Goal: Information Seeking & Learning: Learn about a topic

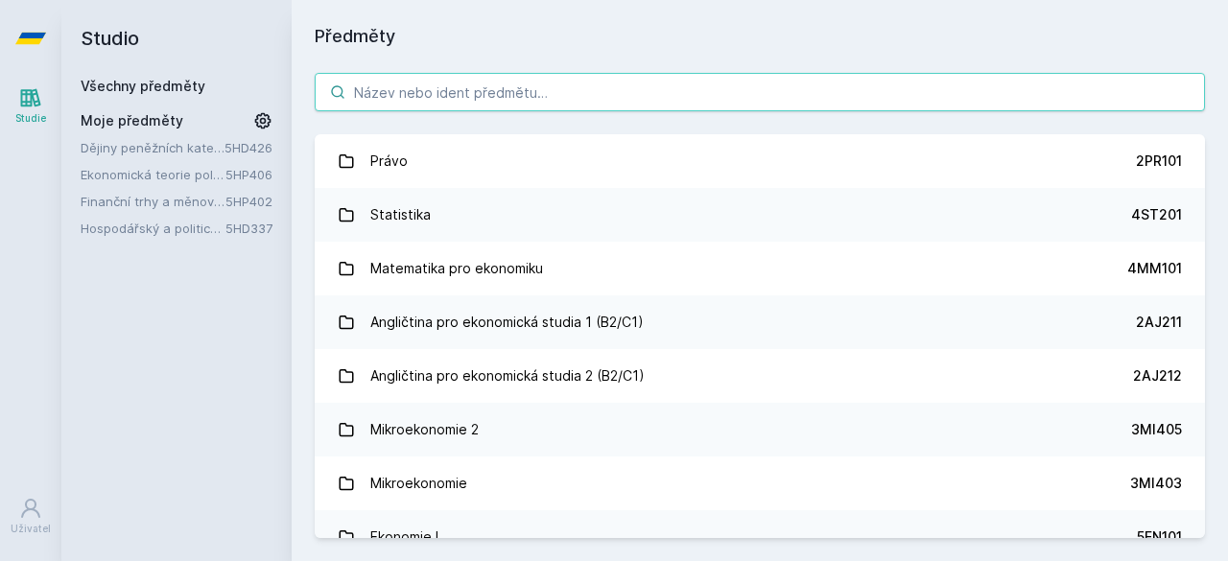
drag, startPoint x: 0, startPoint y: 0, endPoint x: 405, endPoint y: 95, distance: 415.8
click at [405, 95] on input "search" at bounding box center [760, 92] width 890 height 38
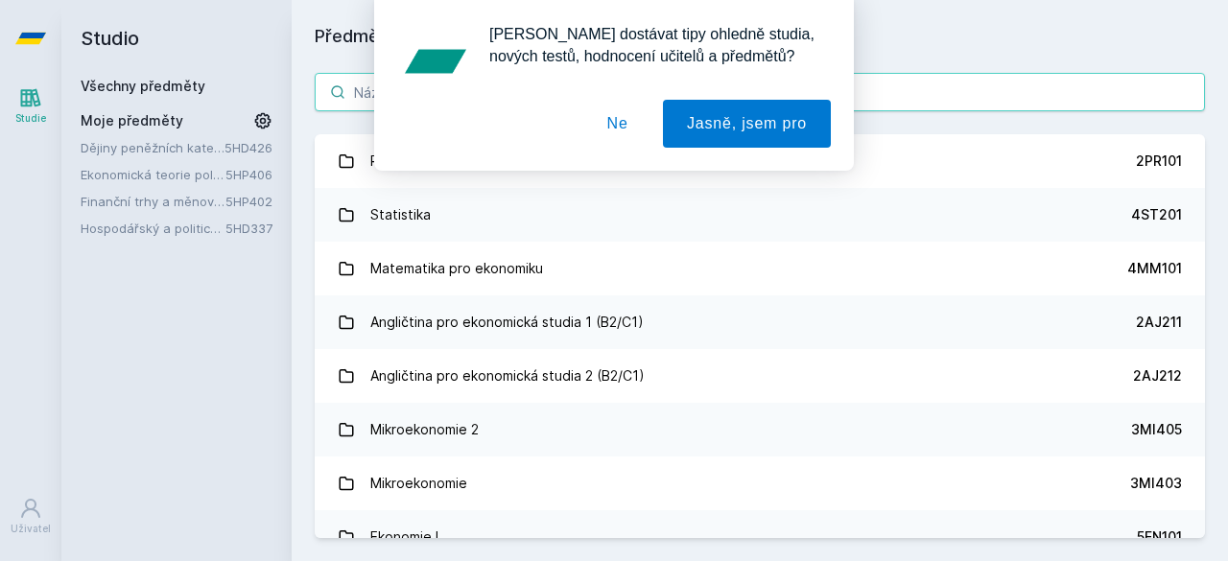
paste input "5HP402"
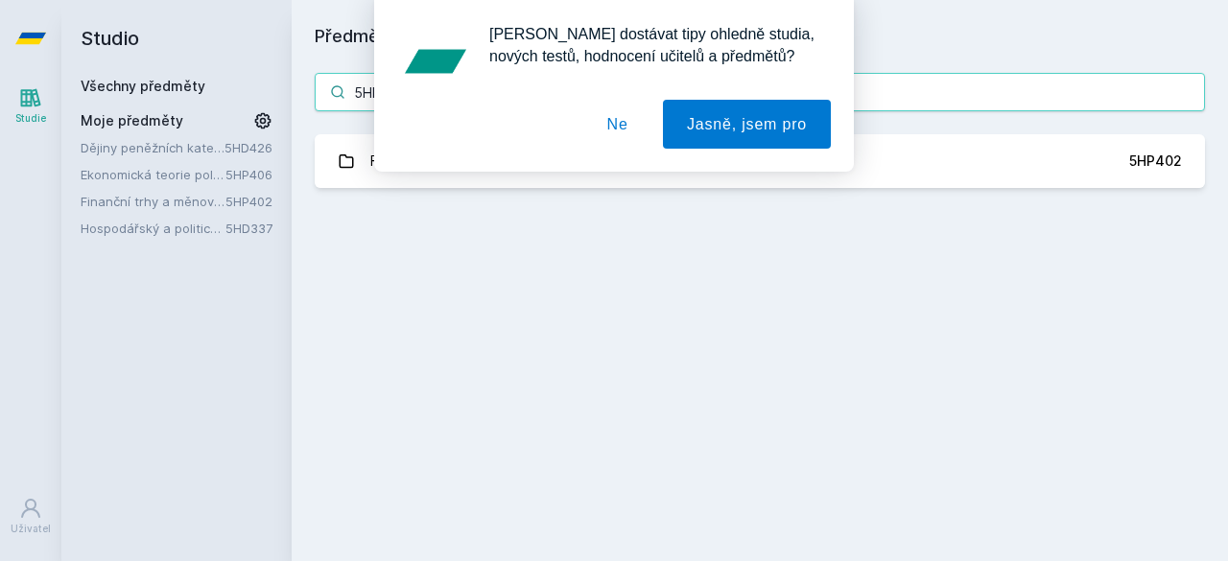
type input "5HP402"
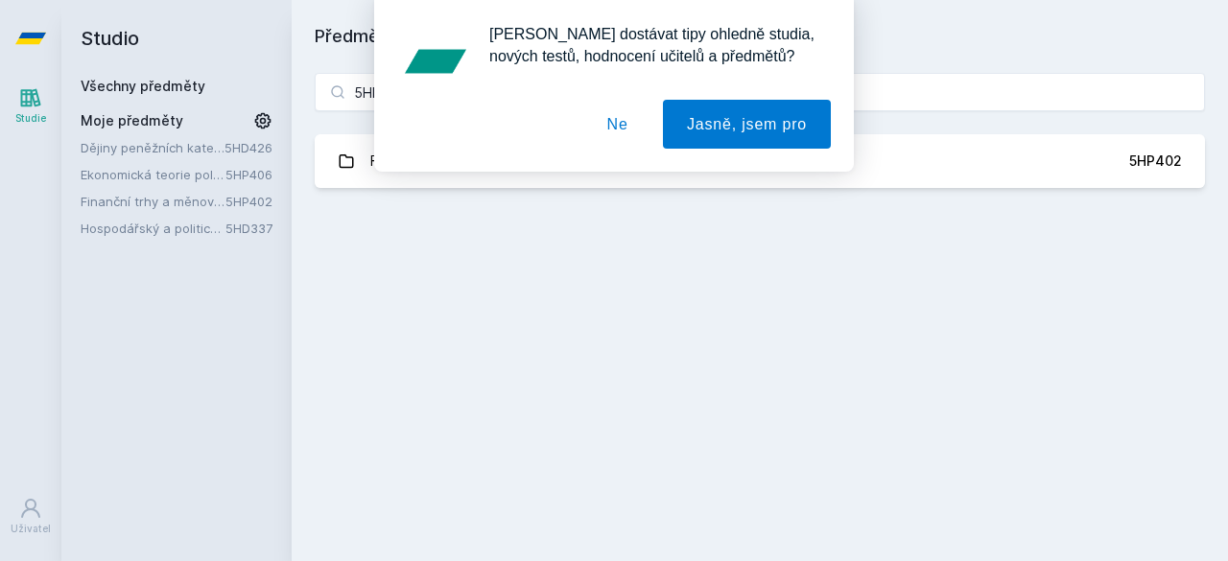
click at [635, 128] on button "Ne" at bounding box center [617, 124] width 69 height 49
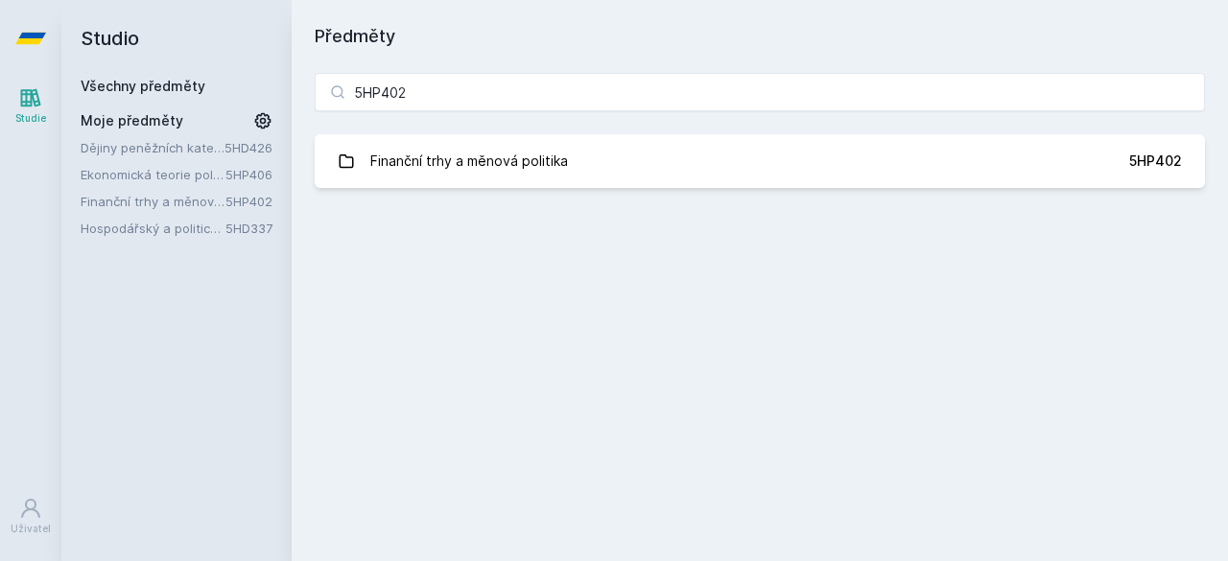
click at [497, 172] on div "Finanční trhy a měnová politika" at bounding box center [469, 161] width 198 height 38
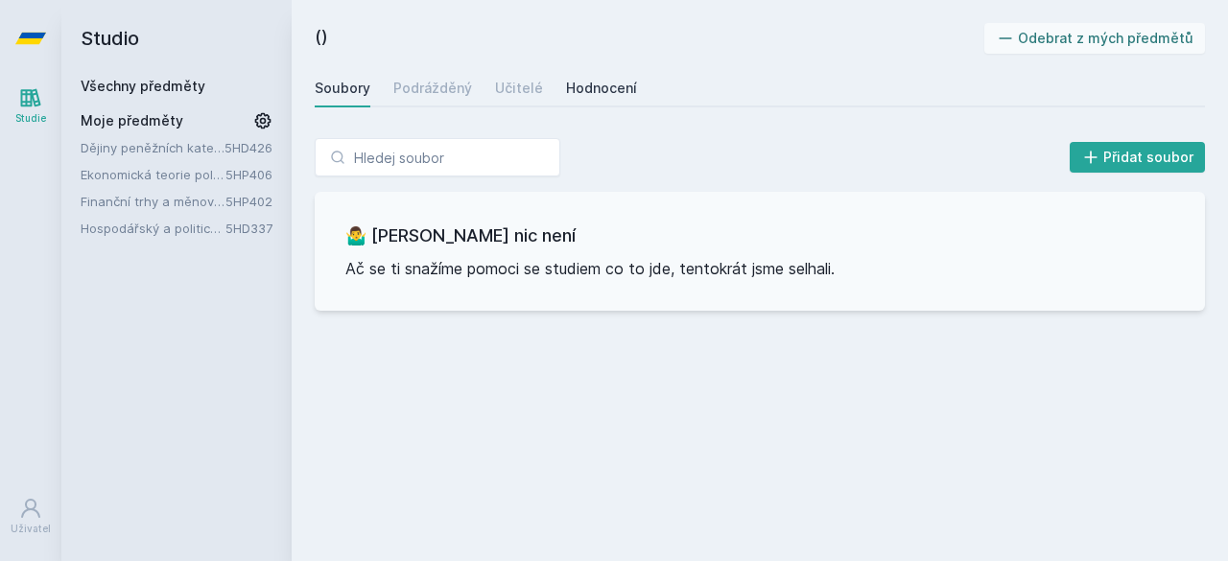
click at [591, 71] on link "Hodnocení" at bounding box center [601, 88] width 71 height 38
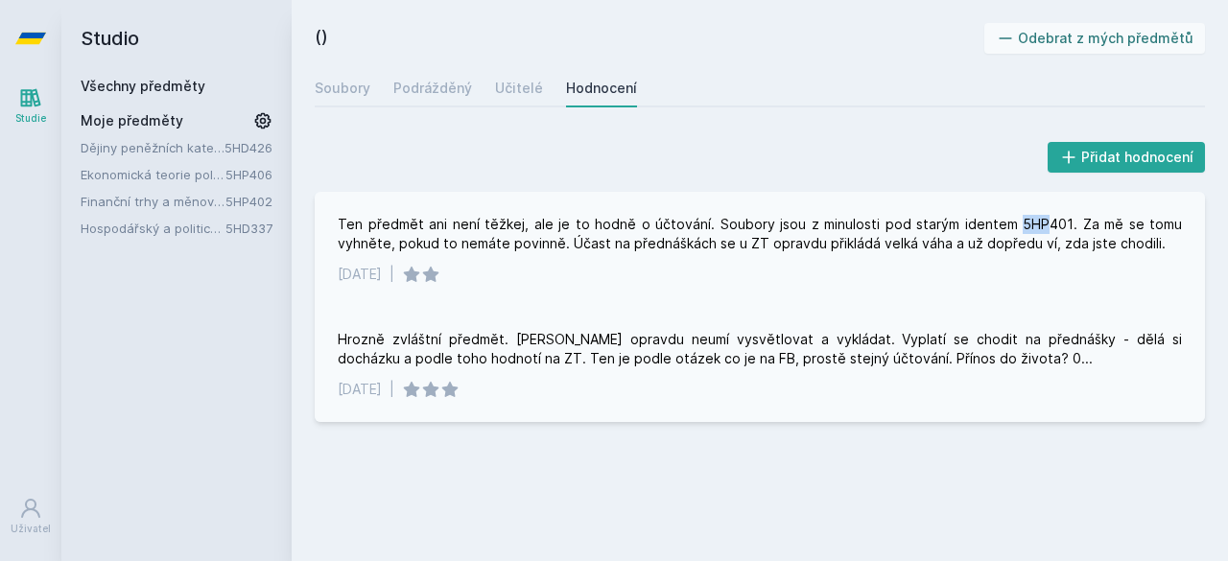
drag, startPoint x: 1020, startPoint y: 214, endPoint x: 1048, endPoint y: 228, distance: 31.3
click at [1048, 228] on div "Ten předmět ani není těžkej, ale je to hodně o účtování. Soubory jsou z minulos…" at bounding box center [760, 249] width 890 height 115
click at [346, 88] on font "Soubory" at bounding box center [343, 88] width 56 height 16
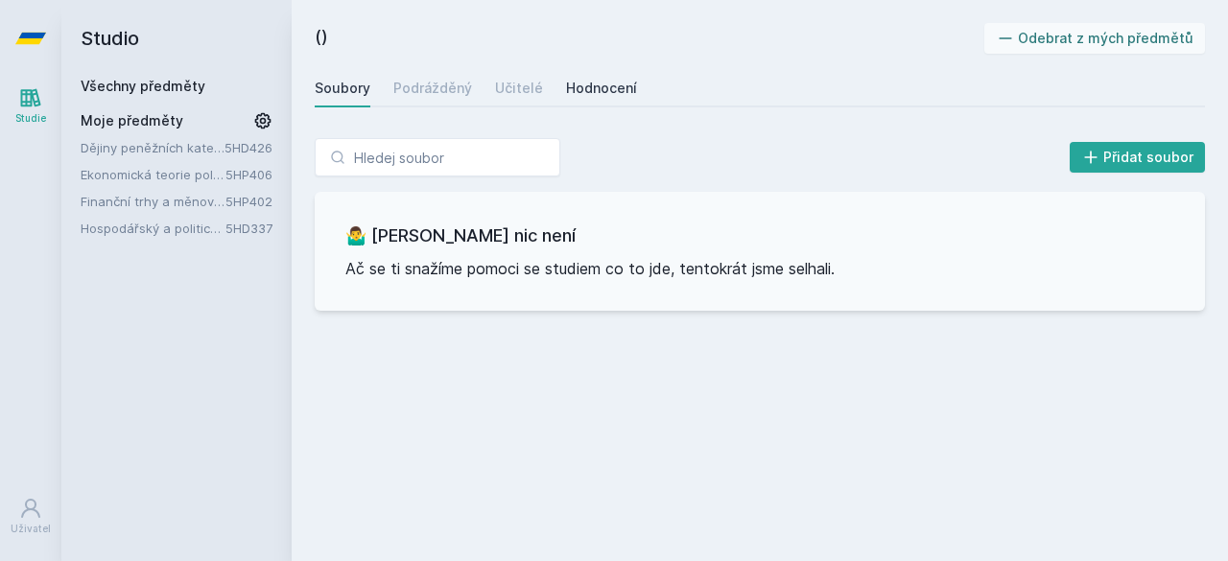
click at [575, 91] on font "Hodnocení" at bounding box center [601, 88] width 71 height 16
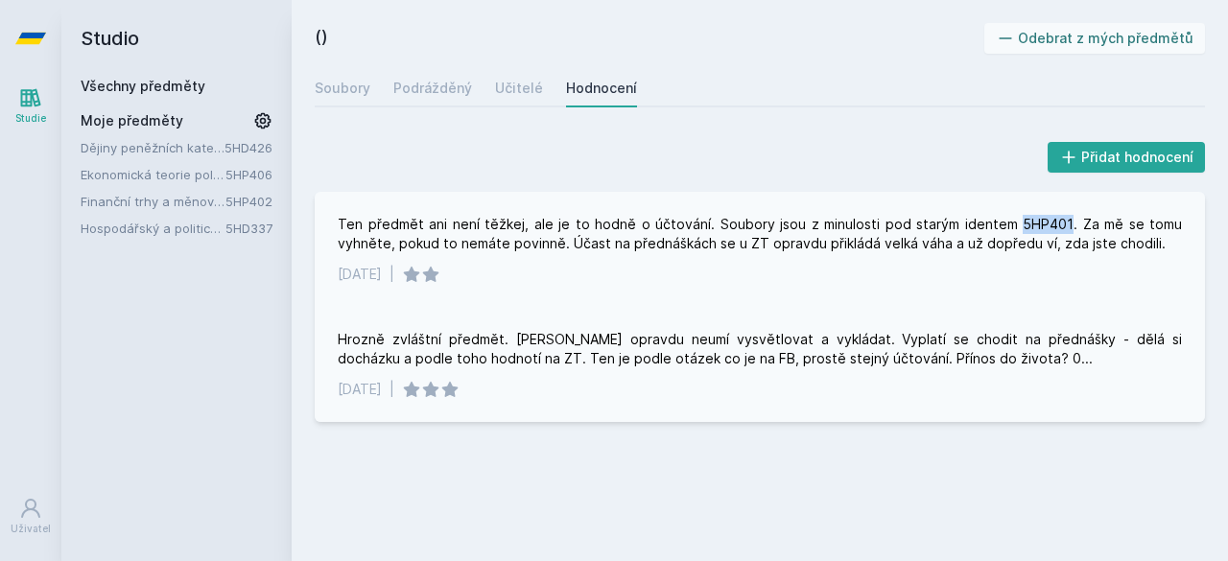
drag, startPoint x: 1019, startPoint y: 221, endPoint x: 1071, endPoint y: 225, distance: 52.0
click at [1071, 225] on font "Ten předmět ani není těžkej, ale je to hodně o účtování. Soubory jsou z minulos…" at bounding box center [762, 233] width 848 height 35
copy font "5HP401"
